Goal: Task Accomplishment & Management: Manage account settings

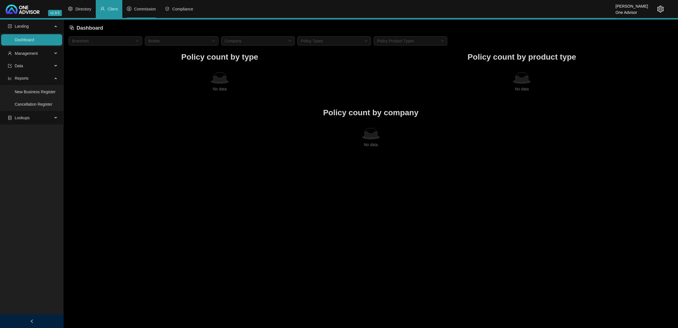
click at [139, 8] on span "Commission" at bounding box center [145, 9] width 22 height 5
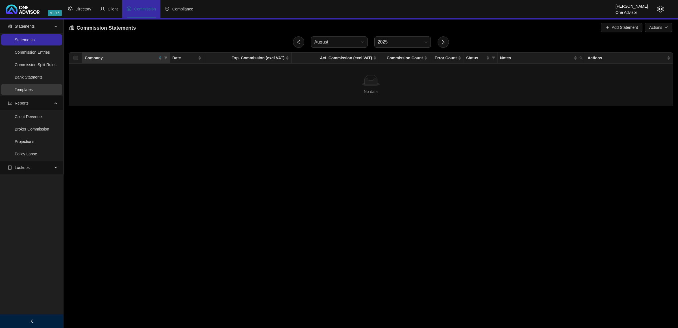
click at [23, 92] on link "Templates" at bounding box center [24, 89] width 18 height 5
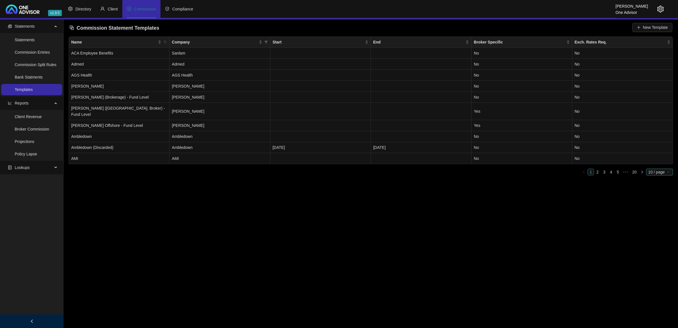
click at [650, 169] on span "10 / page" at bounding box center [660, 172] width 22 height 6
click at [664, 189] on div "20 / page" at bounding box center [659, 191] width 25 height 9
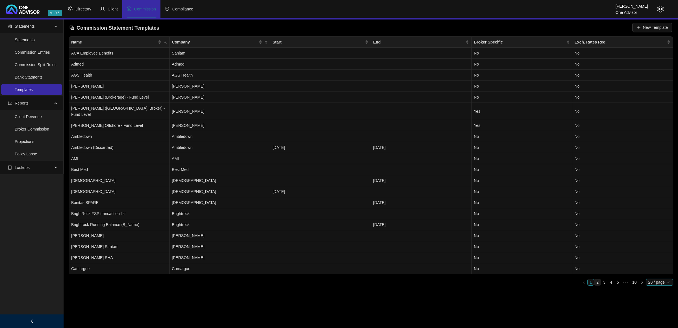
click at [598, 279] on link "2" at bounding box center [598, 282] width 6 height 6
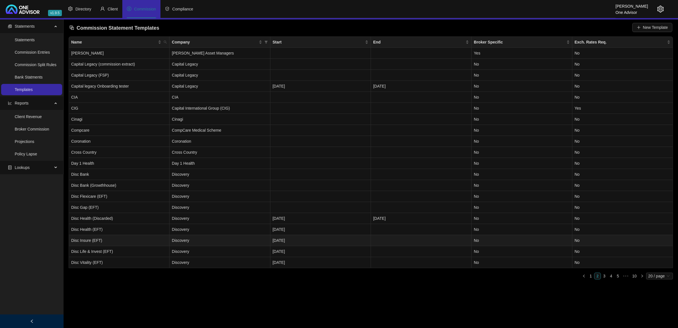
click at [114, 240] on td "Disc Insure (EFT)" at bounding box center [119, 240] width 101 height 11
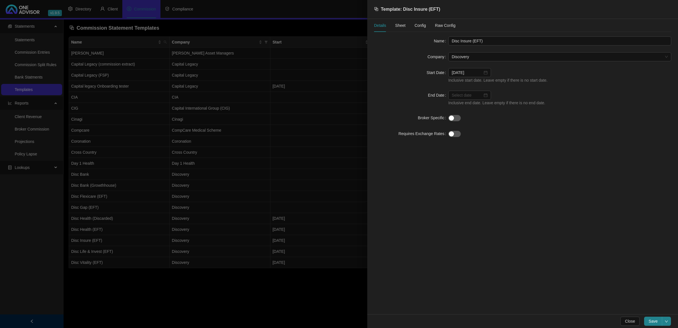
click at [403, 24] on span "Sheet" at bounding box center [400, 25] width 10 height 4
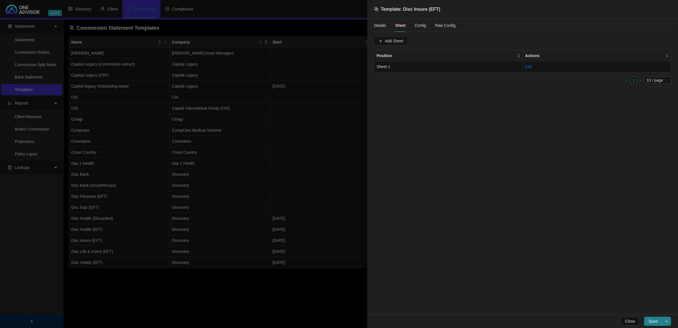
click at [422, 23] on span "Config" at bounding box center [420, 25] width 11 height 4
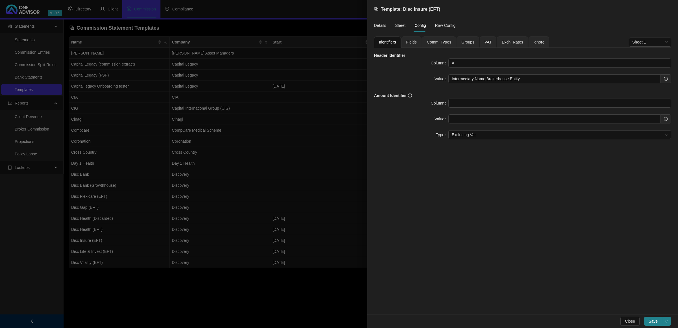
click at [413, 40] on span "Fields" at bounding box center [411, 42] width 10 height 4
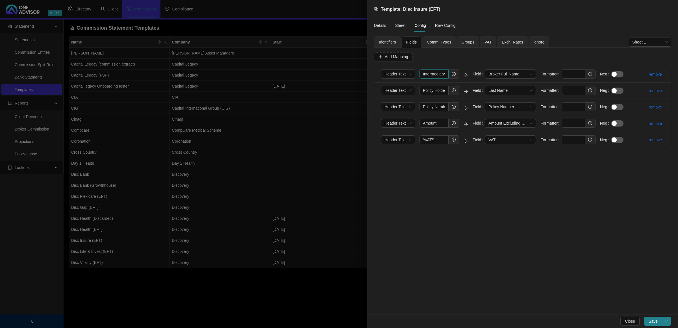
click at [433, 75] on input "Intermediary Name" at bounding box center [434, 74] width 29 height 9
click at [435, 89] on input "Policy Holder" at bounding box center [434, 90] width 29 height 9
click at [431, 107] on input "Policy Number" at bounding box center [434, 106] width 29 height 9
click at [431, 121] on input "Amount" at bounding box center [434, 123] width 29 height 9
click at [319, 114] on div at bounding box center [339, 164] width 678 height 328
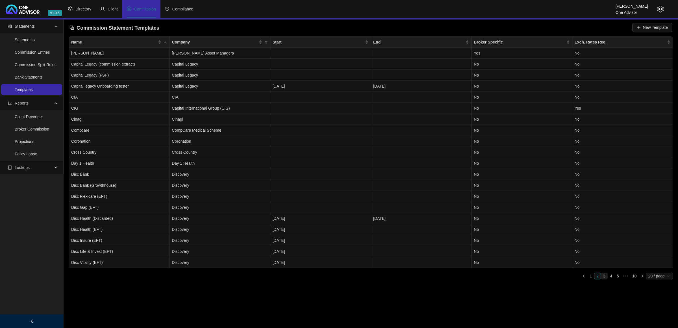
click at [603, 274] on link "3" at bounding box center [604, 276] width 6 height 6
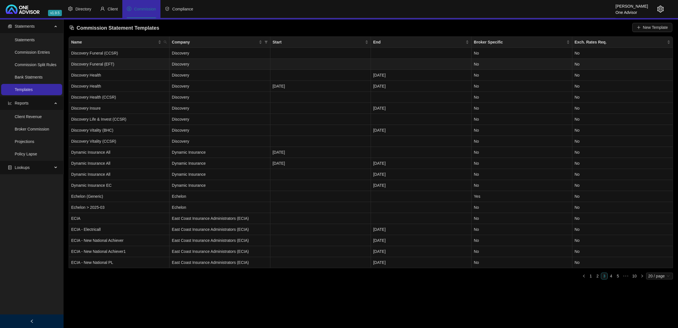
click at [146, 62] on td "Discovery Funeral (EFT)" at bounding box center [119, 64] width 101 height 11
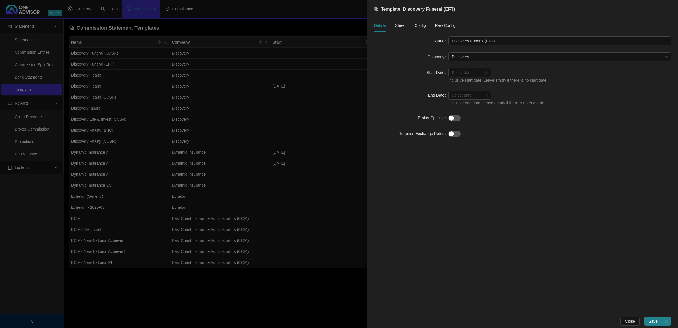
click at [402, 21] on div "Sheet" at bounding box center [400, 25] width 10 height 13
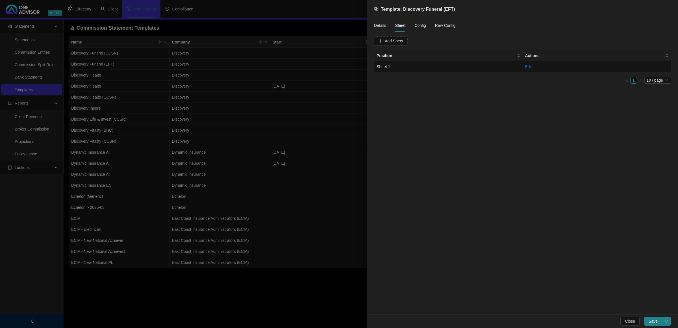
click at [416, 24] on span "Config" at bounding box center [420, 25] width 11 height 4
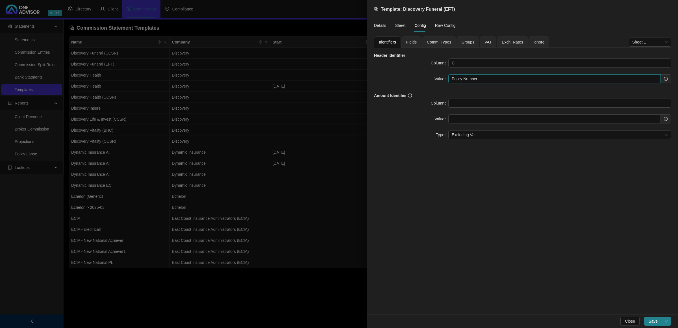
click at [493, 79] on input "Policy Number" at bounding box center [554, 78] width 213 height 9
paste input "Intermediary Entity No"
type input "Policy Number|Intermediary Entity No"
click at [406, 40] on div "Fields" at bounding box center [412, 41] width 20 height 11
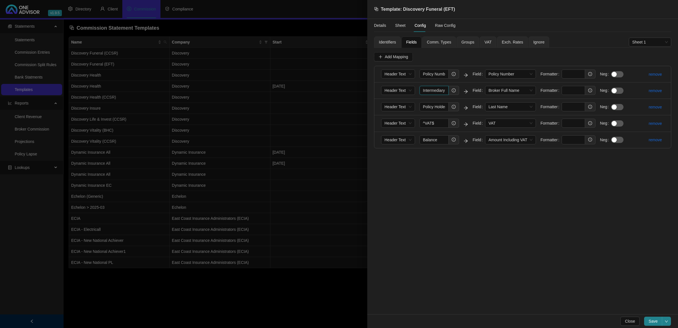
click at [442, 89] on input "Intermediary Name" at bounding box center [434, 90] width 29 height 9
click at [432, 107] on input "Policy Holder" at bounding box center [434, 106] width 29 height 9
click at [649, 318] on span "Save" at bounding box center [653, 321] width 9 height 6
click at [315, 116] on div at bounding box center [339, 164] width 678 height 328
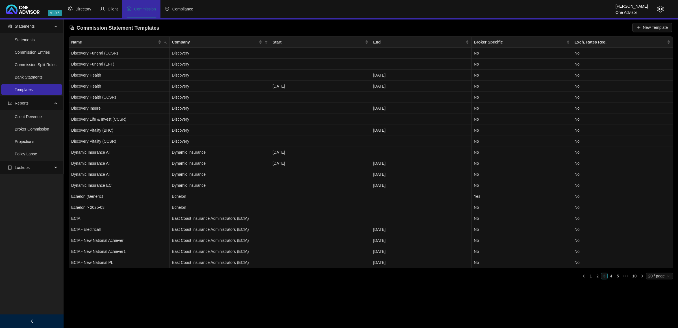
click at [660, 11] on icon "setting" at bounding box center [660, 9] width 7 height 7
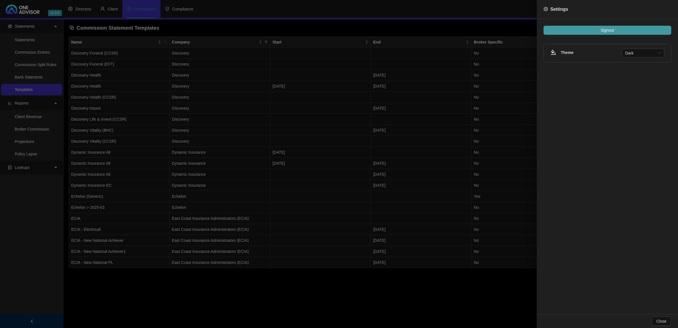
click at [644, 27] on button "Signout" at bounding box center [608, 30] width 128 height 9
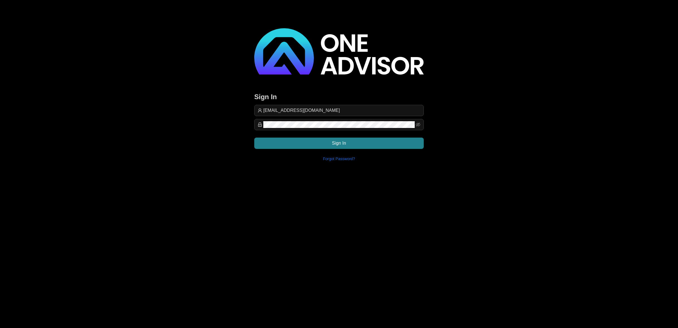
click at [328, 103] on div "Sign In [EMAIL_ADDRESS][DOMAIN_NAME] Sign In Forgot Password?" at bounding box center [339, 97] width 170 height 138
click at [325, 108] on input "[EMAIL_ADDRESS][DOMAIN_NAME]" at bounding box center [341, 110] width 157 height 7
type input "commission@lifeplan"
click at [406, 143] on button "Sign In" at bounding box center [339, 143] width 170 height 11
